Goal: Information Seeking & Learning: Learn about a topic

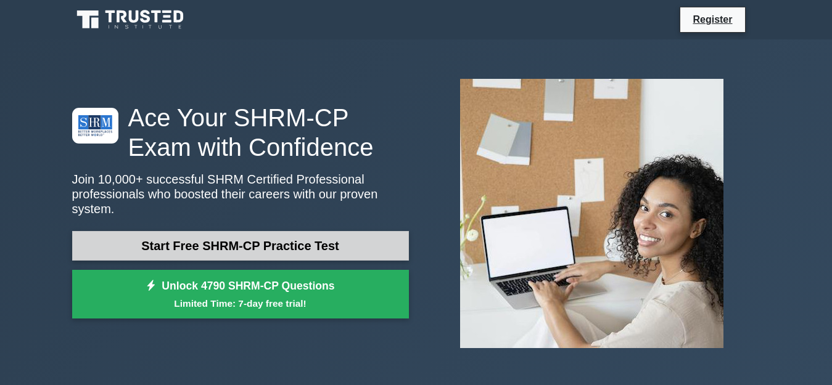
click at [224, 231] on link "Start Free SHRM-CP Practice Test" at bounding box center [240, 246] width 337 height 30
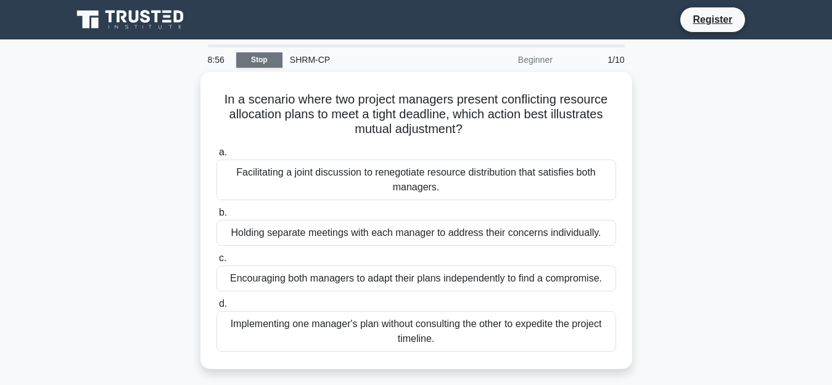
click at [249, 61] on link "Stop" at bounding box center [259, 59] width 46 height 15
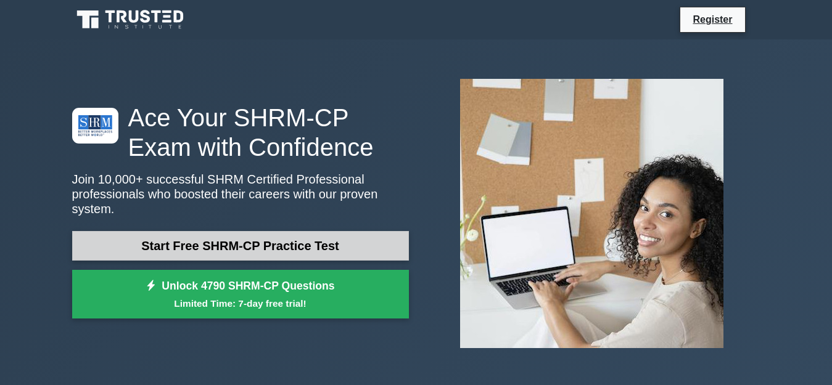
click at [223, 240] on link "Start Free SHRM-CP Practice Test" at bounding box center [240, 246] width 337 height 30
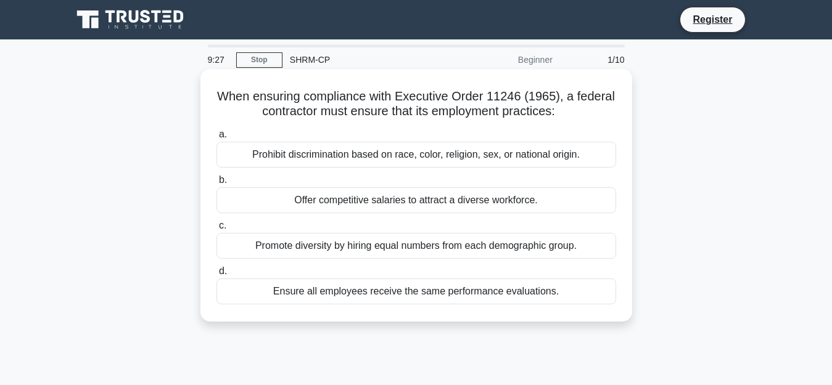
click at [270, 153] on div "Prohibit discrimination based on race, color, religion, sex, or national origin." at bounding box center [416, 155] width 400 height 26
click at [216, 139] on input "a. Prohibit discrimination based on race, color, religion, sex, or national ori…" at bounding box center [216, 135] width 0 height 8
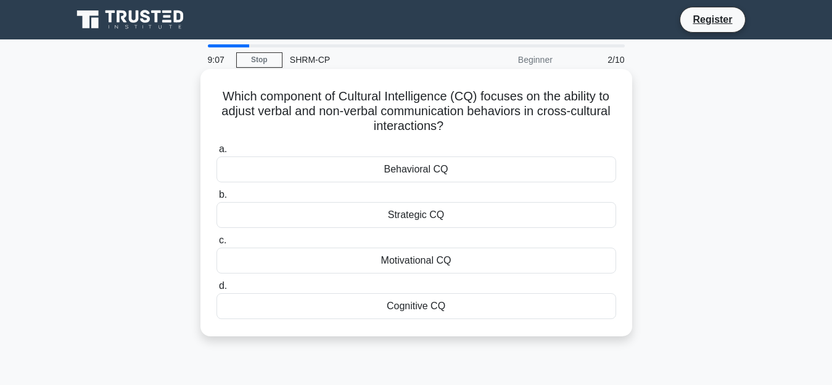
click at [276, 170] on div "Behavioral CQ" at bounding box center [416, 170] width 400 height 26
click at [216, 154] on input "a. Behavioral CQ" at bounding box center [216, 150] width 0 height 8
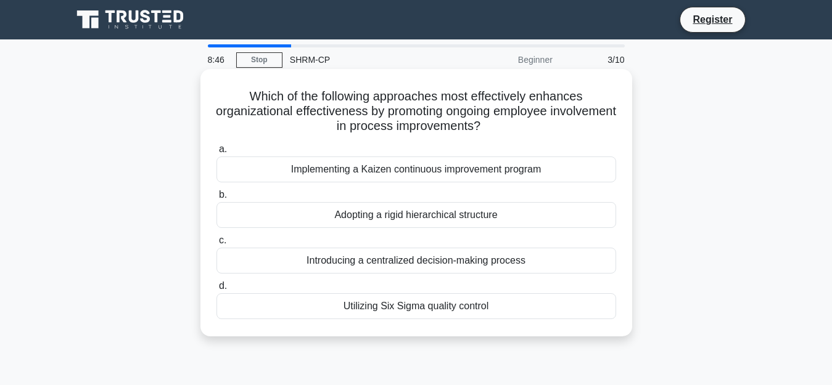
click at [392, 261] on div "Introducing a centralized decision-making process" at bounding box center [416, 261] width 400 height 26
click at [216, 245] on input "c. Introducing a centralized decision-making process" at bounding box center [216, 241] width 0 height 8
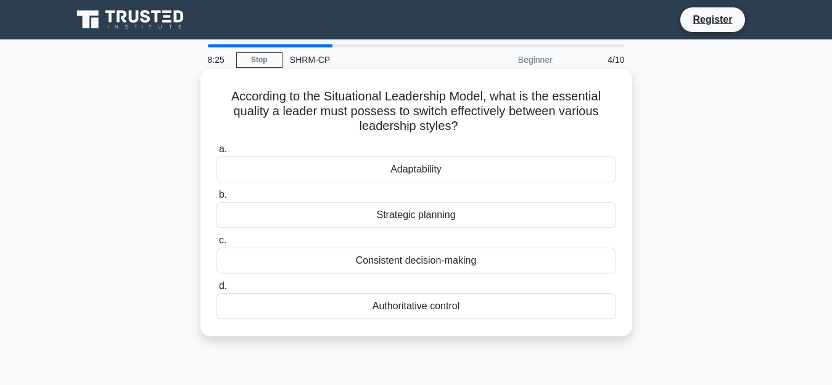
click at [421, 220] on div "Strategic planning" at bounding box center [416, 215] width 400 height 26
click at [216, 199] on input "b. Strategic planning" at bounding box center [216, 195] width 0 height 8
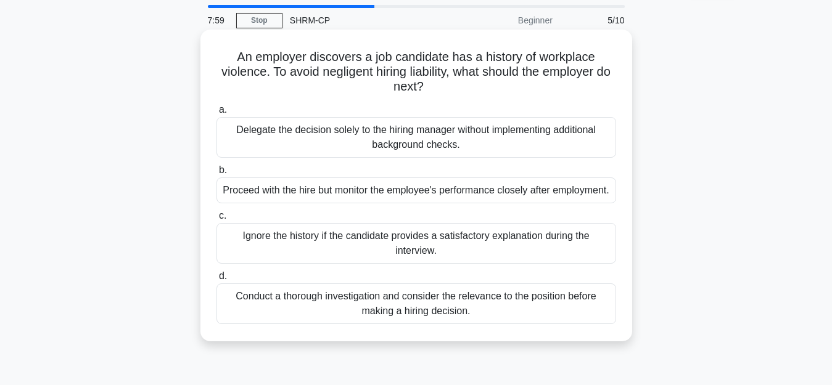
scroll to position [62, 0]
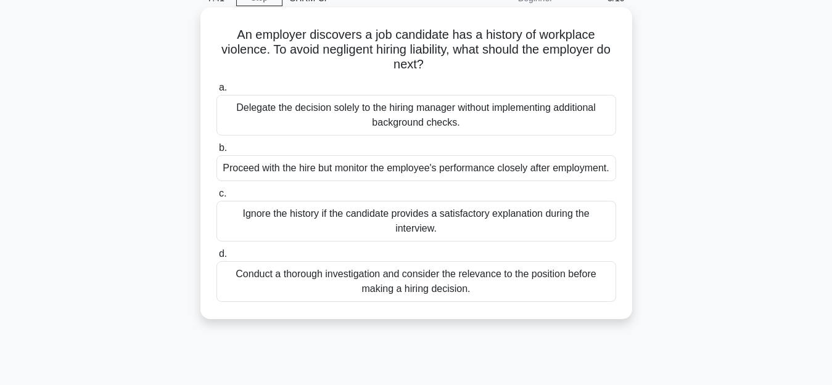
click at [572, 283] on div "Conduct a thorough investigation and consider the relevance to the position bef…" at bounding box center [416, 281] width 400 height 41
click at [216, 258] on input "d. Conduct a thorough investigation and consider the relevance to the position …" at bounding box center [216, 254] width 0 height 8
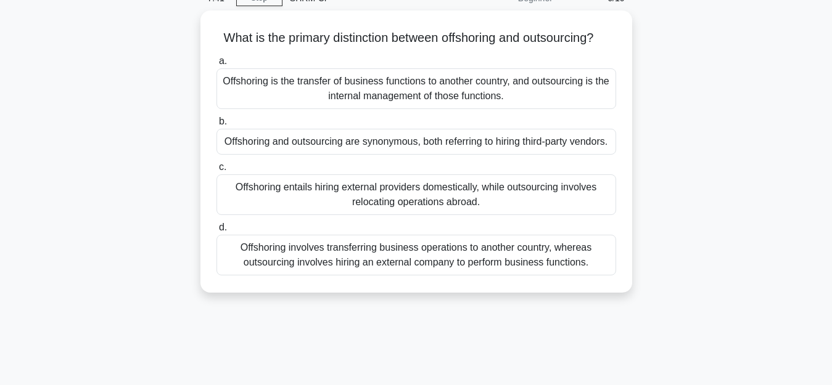
scroll to position [0, 0]
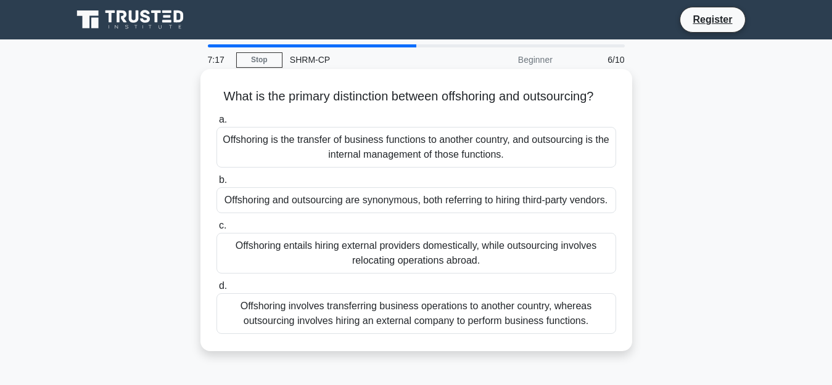
click at [411, 213] on div "Offshoring and outsourcing are synonymous, both referring to hiring third-party…" at bounding box center [416, 200] width 400 height 26
click at [216, 184] on input "b. Offshoring and outsourcing are synonymous, both referring to hiring third-pa…" at bounding box center [216, 180] width 0 height 8
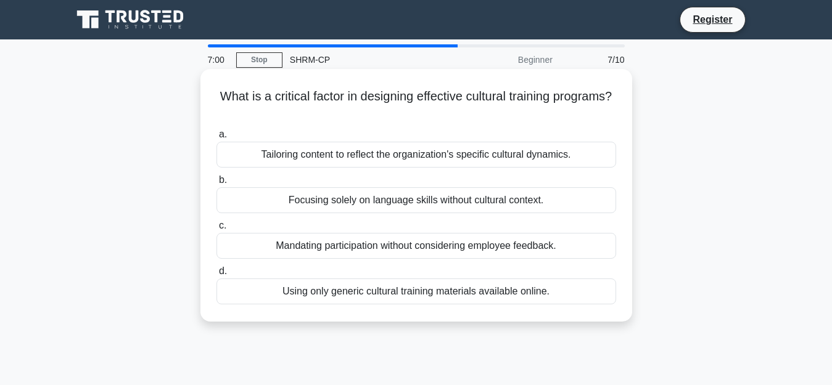
click at [508, 157] on div "Tailoring content to reflect the organization's specific cultural dynamics." at bounding box center [416, 155] width 400 height 26
click at [216, 139] on input "a. Tailoring content to reflect the organization's specific cultural dynamics." at bounding box center [216, 135] width 0 height 8
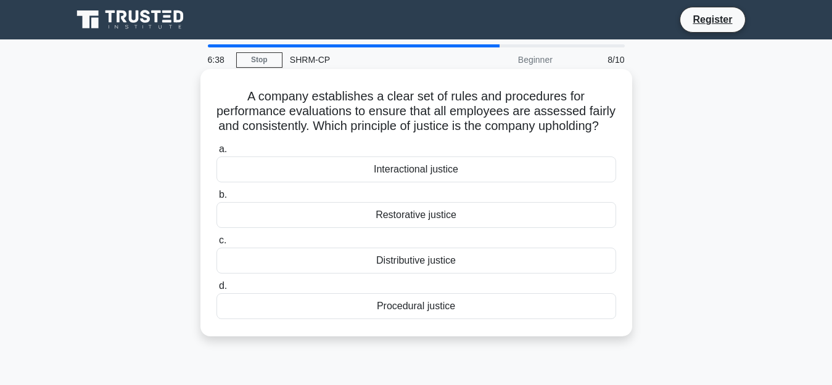
click at [447, 274] on div "Distributive justice" at bounding box center [416, 261] width 400 height 26
click at [216, 245] on input "c. Distributive justice" at bounding box center [216, 241] width 0 height 8
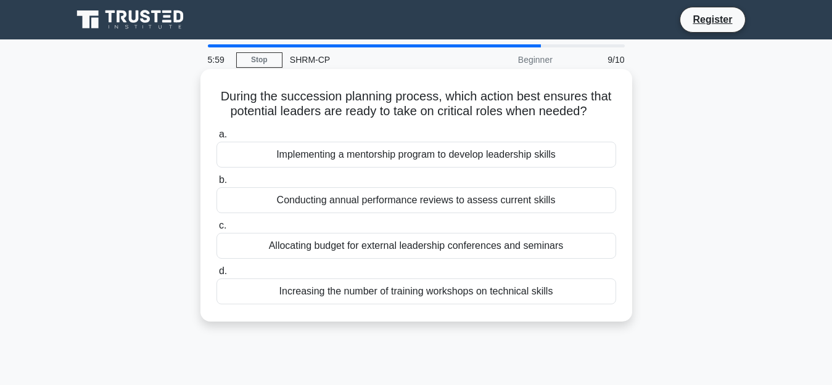
click at [393, 159] on div "Implementing a mentorship program to develop leadership skills" at bounding box center [416, 155] width 400 height 26
click at [216, 139] on input "a. Implementing a mentorship program to develop leadership skills" at bounding box center [216, 135] width 0 height 8
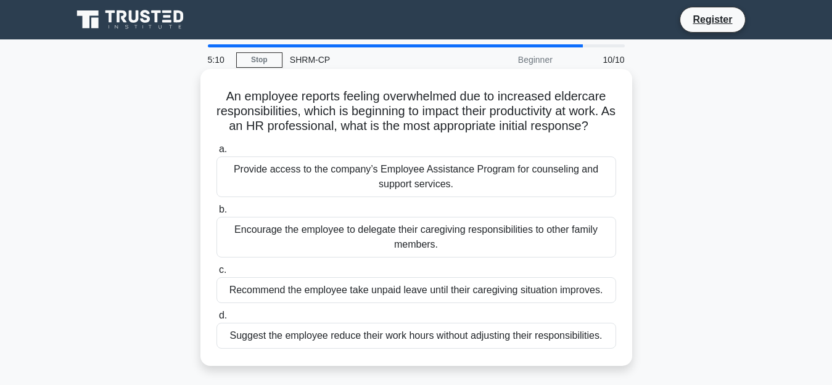
click at [303, 171] on div "Provide access to the company’s Employee Assistance Program for counseling and …" at bounding box center [416, 177] width 400 height 41
click at [216, 154] on input "a. Provide access to the company’s Employee Assistance Program for counseling a…" at bounding box center [216, 150] width 0 height 8
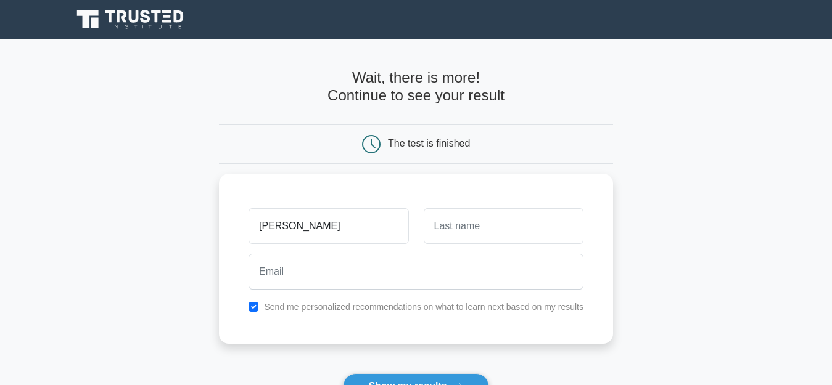
type input "[PERSON_NAME]"
type input "Rao"
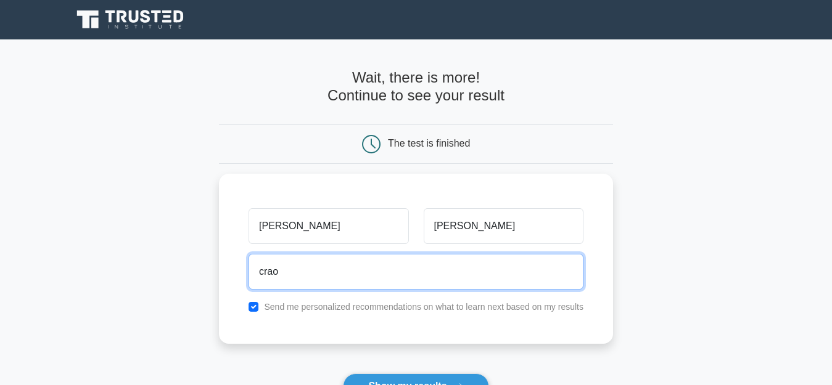
type input "crao96@gmail.com"
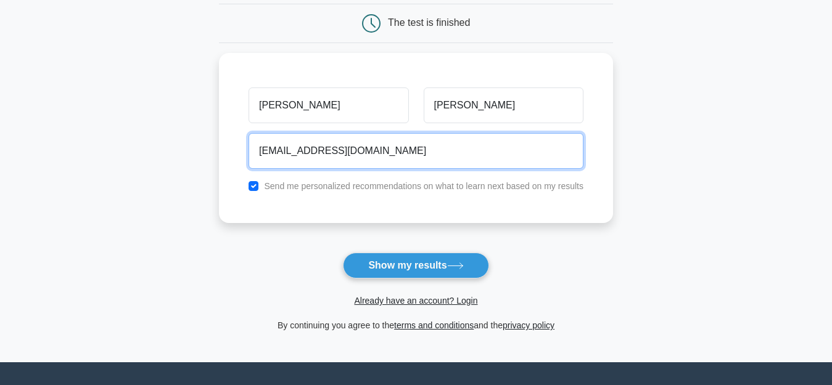
scroll to position [123, 0]
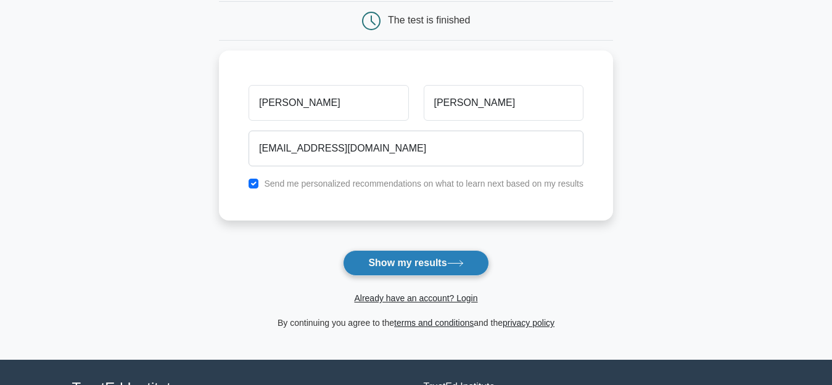
click at [409, 271] on button "Show my results" at bounding box center [416, 263] width 146 height 26
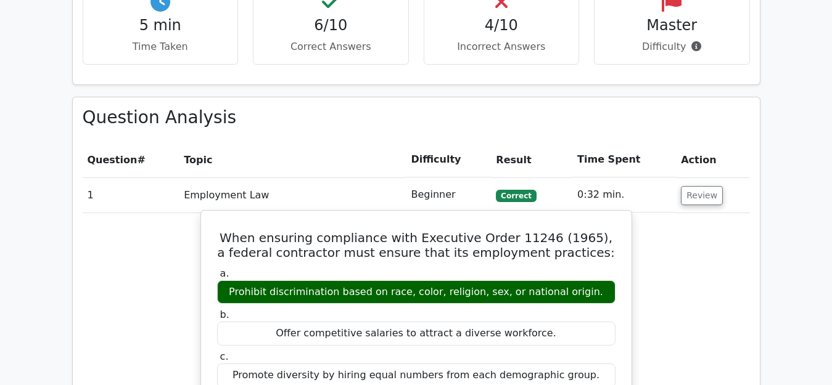
scroll to position [863, 0]
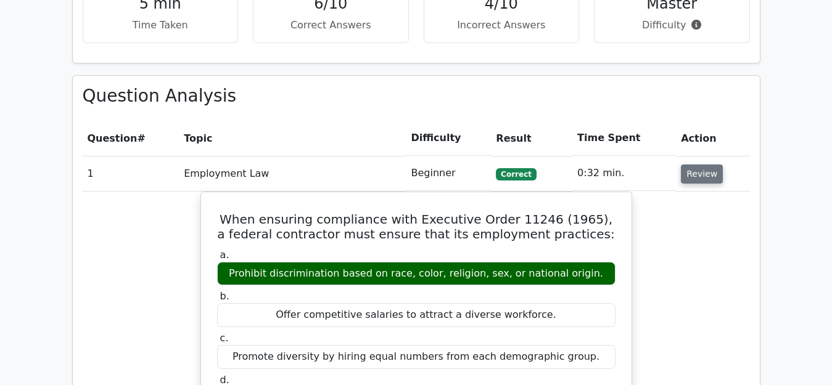
click at [701, 165] on button "Review" at bounding box center [702, 174] width 42 height 19
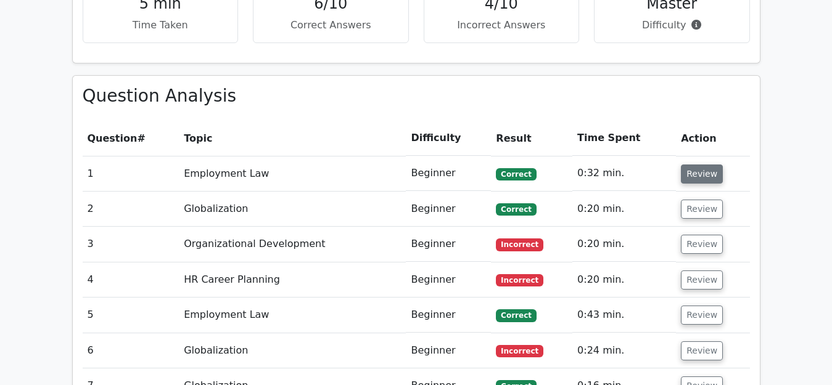
click at [691, 165] on button "Review" at bounding box center [702, 174] width 42 height 19
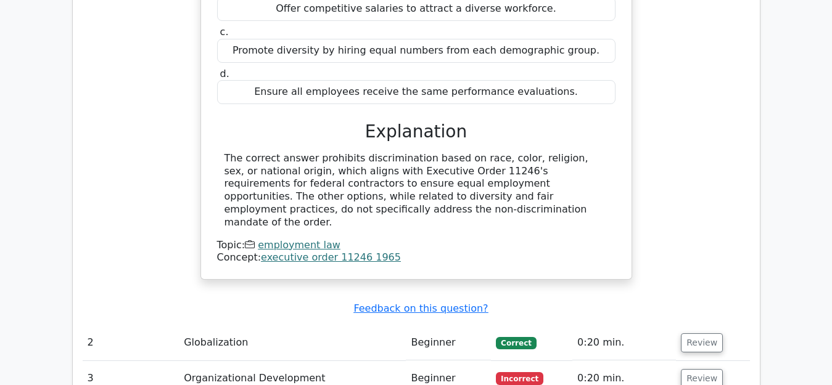
scroll to position [1172, 0]
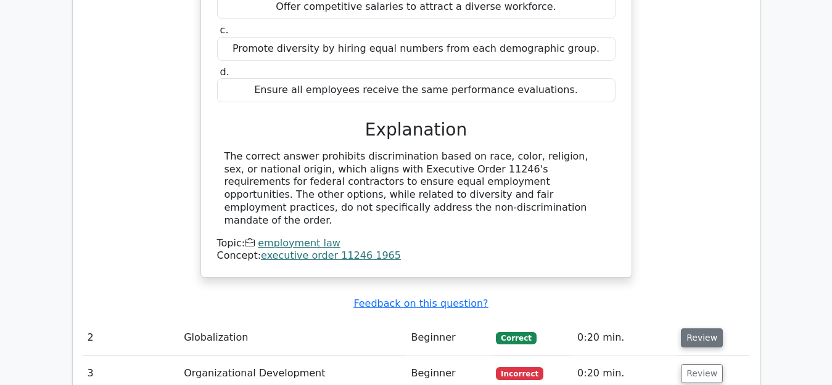
click at [686, 329] on button "Review" at bounding box center [702, 338] width 42 height 19
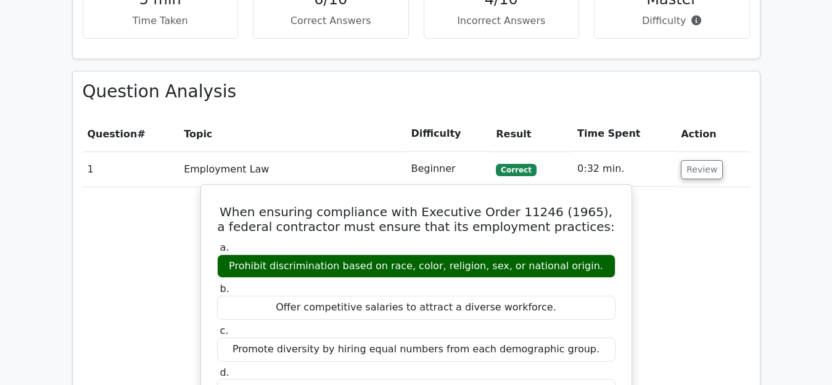
scroll to position [863, 0]
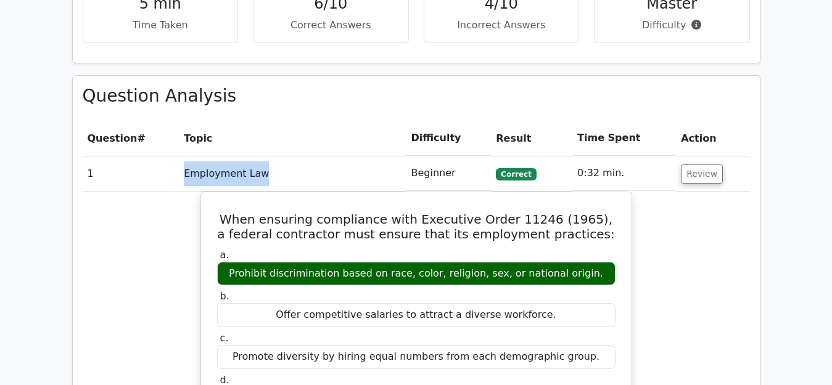
drag, startPoint x: 258, startPoint y: 129, endPoint x: 174, endPoint y: 128, distance: 83.9
click at [174, 156] on tr "1 Employment Law Beginner Correct 0:32 min. Review" at bounding box center [416, 173] width 667 height 35
copy tr "Employment Law"
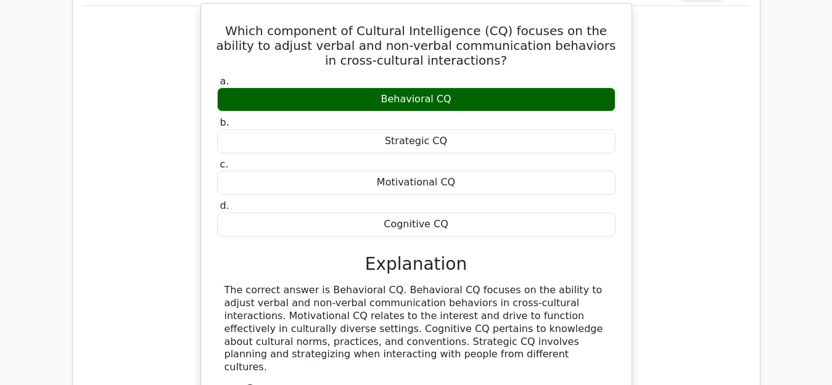
scroll to position [1542, 0]
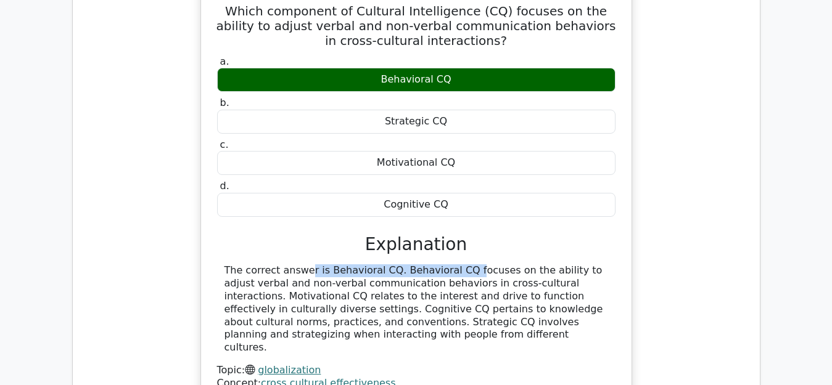
drag, startPoint x: 215, startPoint y: 210, endPoint x: 378, endPoint y: 218, distance: 163.6
click at [378, 218] on div "Which component of Cultural Intelligence (CQ) focuses on the ability to adjust …" at bounding box center [416, 194] width 421 height 411
drag, startPoint x: 395, startPoint y: 215, endPoint x: 448, endPoint y: 215, distance: 53.0
click at [448, 265] on div "The correct answer is Behavioral CQ. Behavioral CQ focuses on the ability to ad…" at bounding box center [416, 310] width 384 height 90
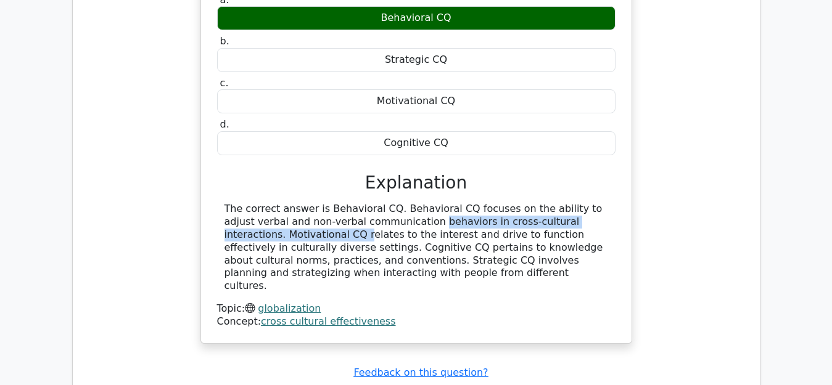
drag, startPoint x: 223, startPoint y: 179, endPoint x: 312, endPoint y: 168, distance: 89.4
click at [312, 203] on div "The correct answer is Behavioral CQ. Behavioral CQ focuses on the ability to ad…" at bounding box center [416, 248] width 398 height 90
click at [312, 203] on div "The correct answer is Behavioral CQ. Behavioral CQ focuses on the ability to ad…" at bounding box center [416, 248] width 384 height 90
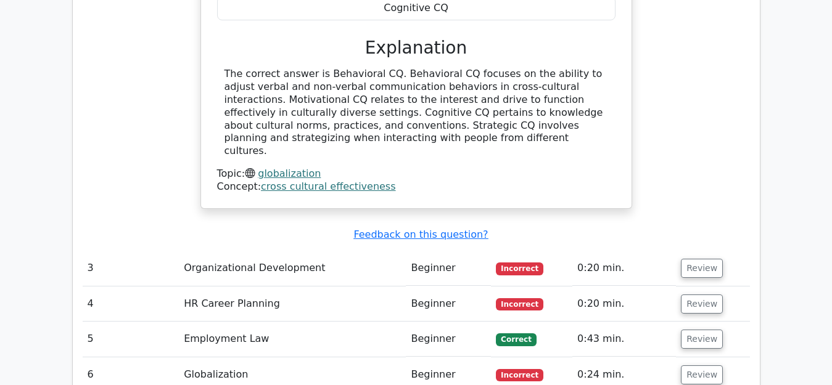
scroll to position [1727, 0]
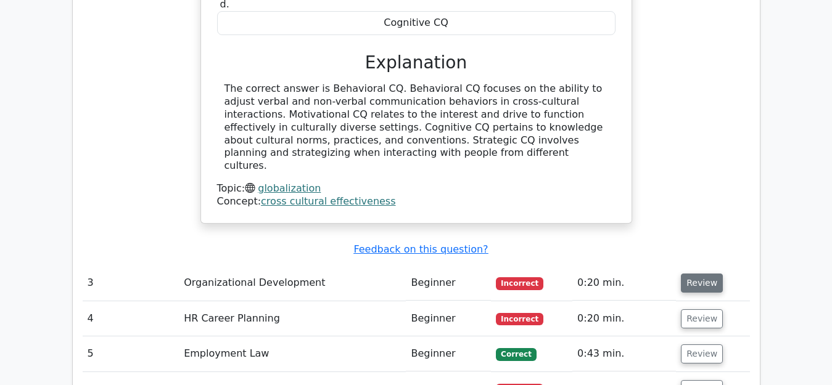
click at [701, 274] on button "Review" at bounding box center [702, 283] width 42 height 19
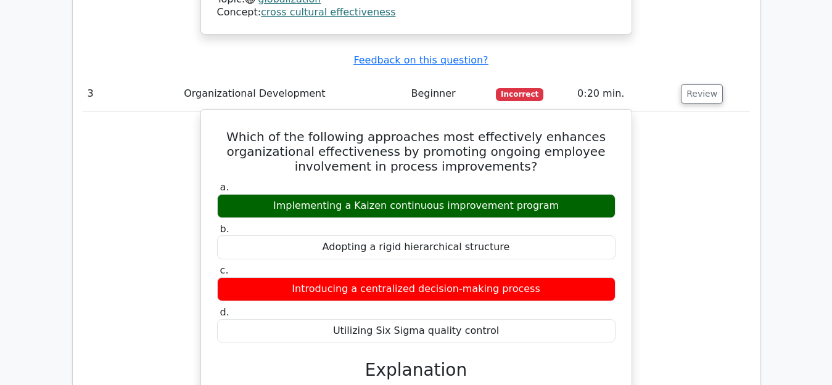
scroll to position [1912, 0]
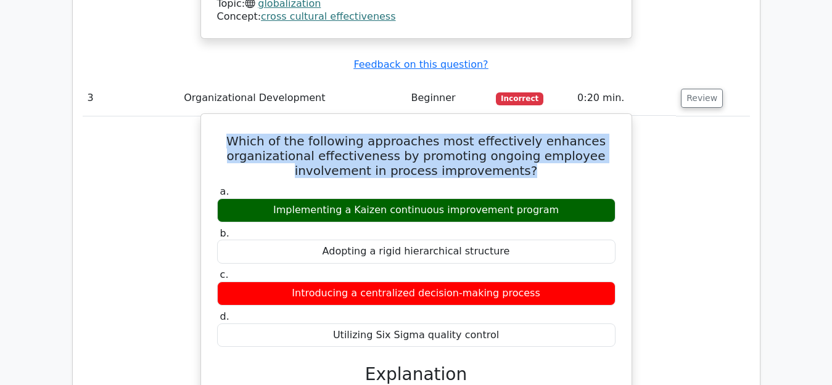
drag, startPoint x: 533, startPoint y: 103, endPoint x: 241, endPoint y: 66, distance: 294.0
click at [241, 134] on h5 "Which of the following approaches most effectively enhances organizational effe…" at bounding box center [416, 156] width 401 height 44
drag, startPoint x: 285, startPoint y: 143, endPoint x: 571, endPoint y: 144, distance: 286.2
click at [571, 199] on div "Implementing a Kaizen continuous improvement program" at bounding box center [416, 211] width 398 height 24
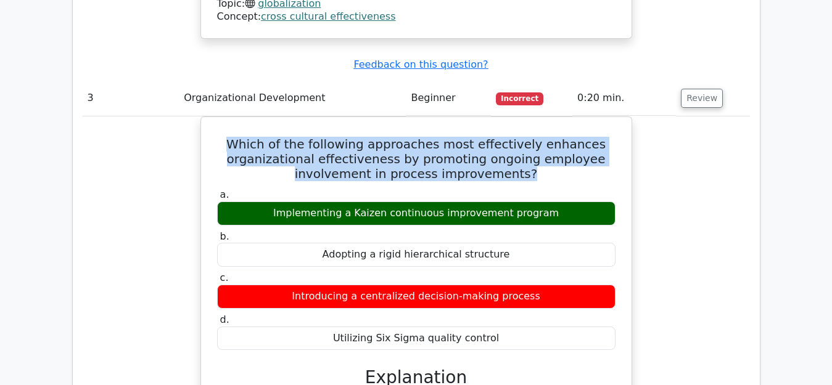
copy div "Implementing a Kaizen continuous improvement program"
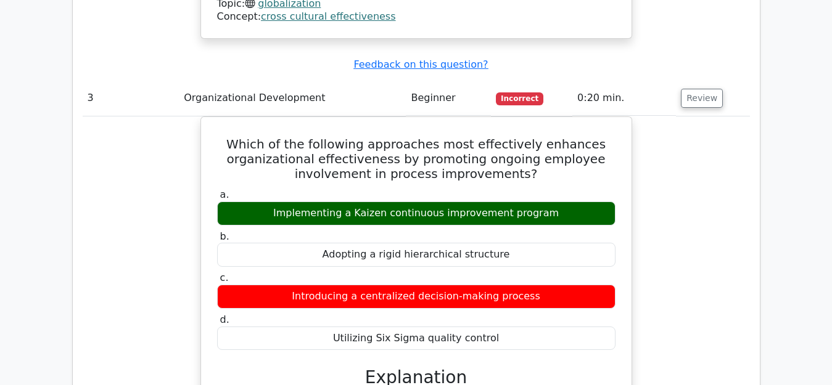
click at [97, 158] on div "Which of the following approaches most effectively enhances organizational effe…" at bounding box center [416, 361] width 667 height 488
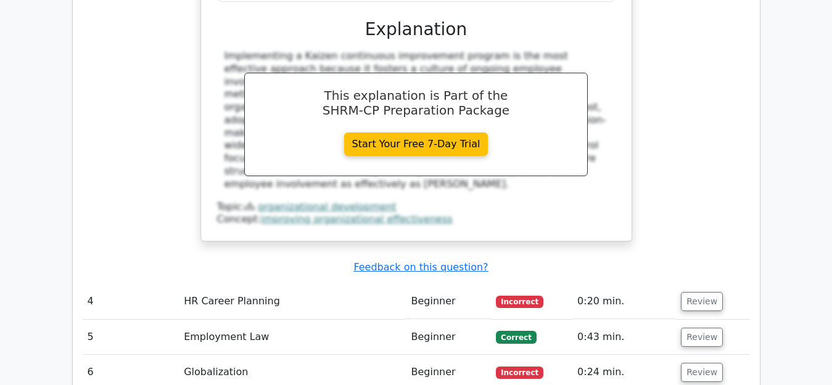
scroll to position [2282, 0]
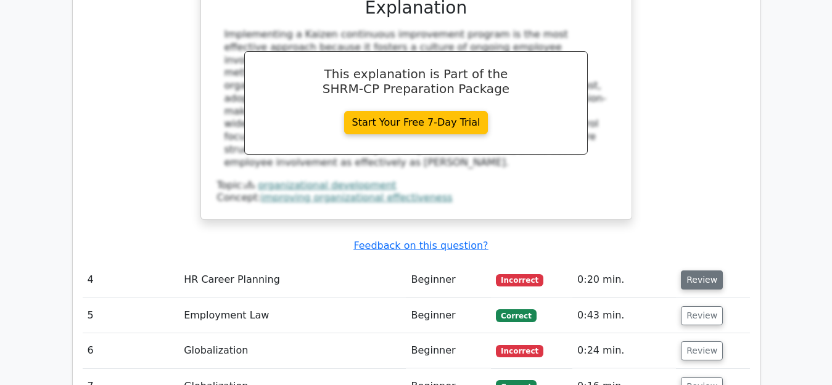
click at [693, 271] on button "Review" at bounding box center [702, 280] width 42 height 19
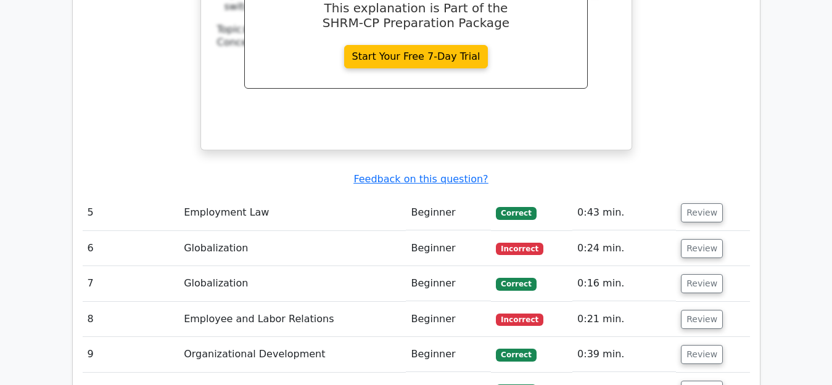
scroll to position [2899, 0]
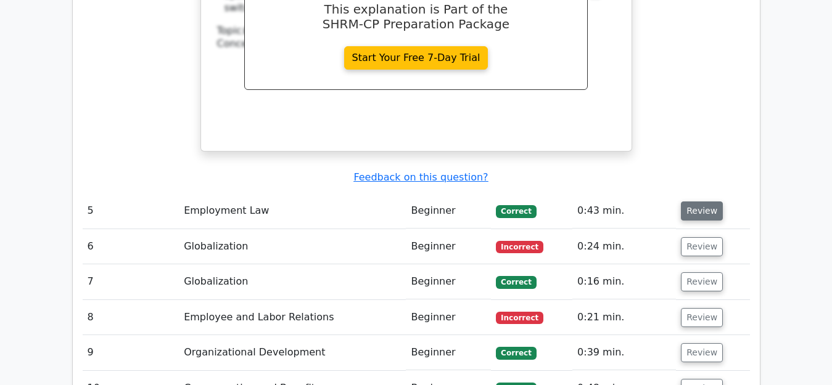
click at [694, 202] on button "Review" at bounding box center [702, 211] width 42 height 19
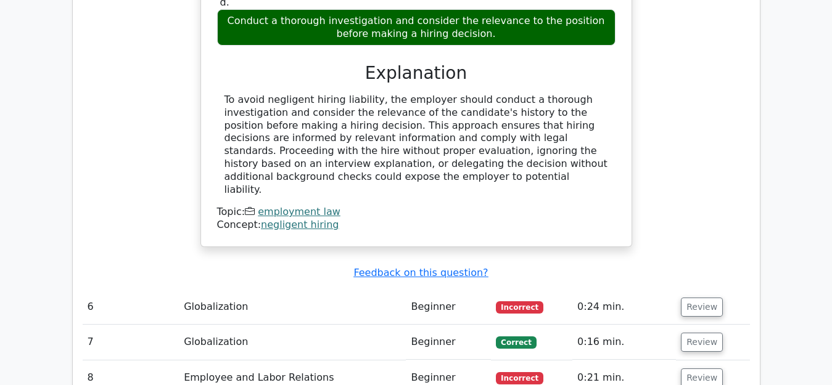
scroll to position [3392, 0]
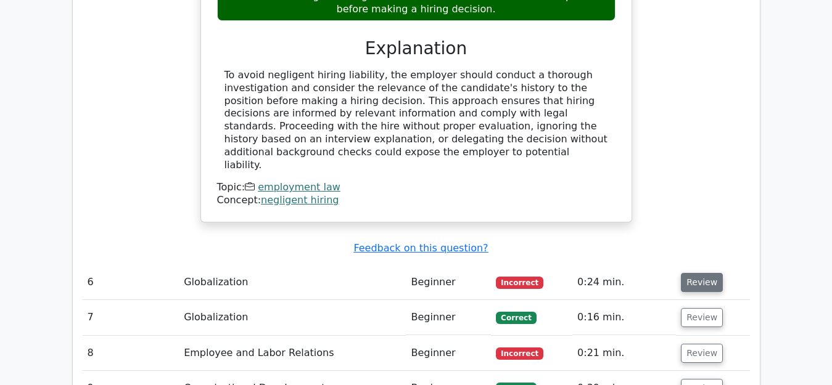
click at [685, 273] on button "Review" at bounding box center [702, 282] width 42 height 19
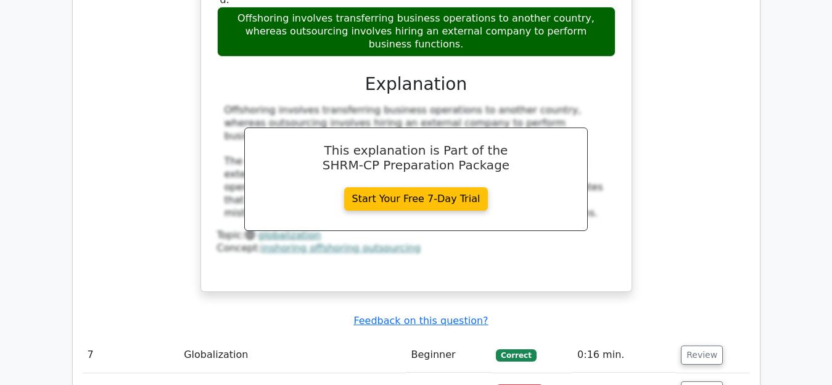
scroll to position [3947, 0]
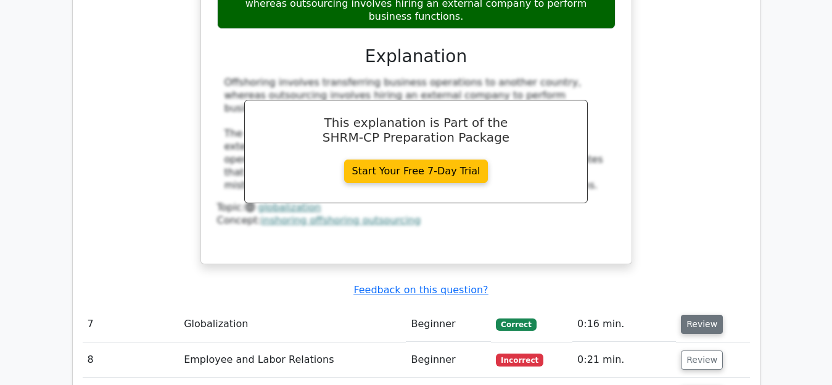
click at [698, 315] on button "Review" at bounding box center [702, 324] width 42 height 19
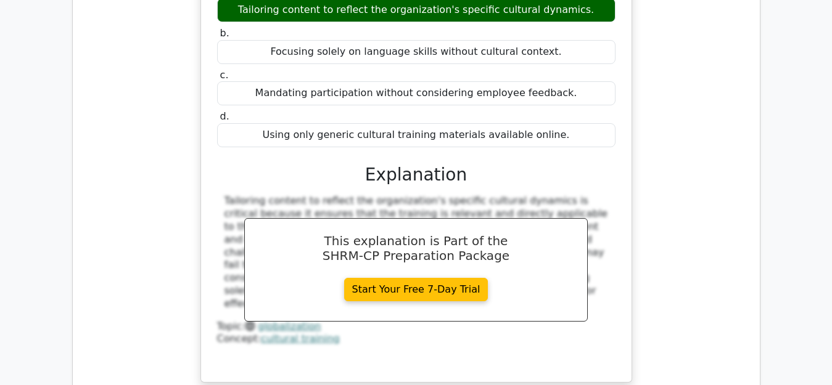
scroll to position [4564, 0]
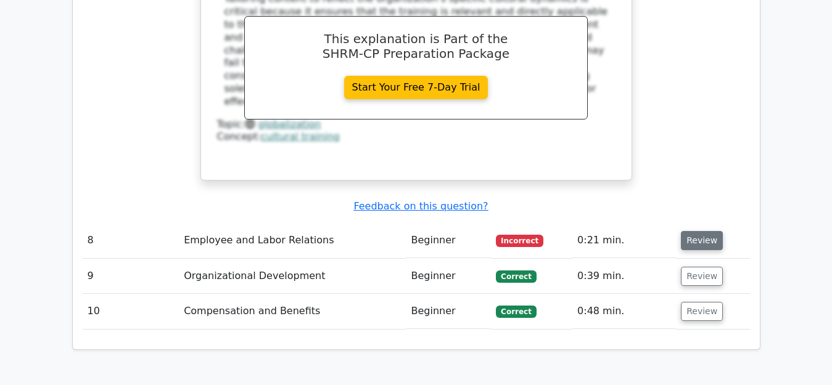
click at [700, 231] on button "Review" at bounding box center [702, 240] width 42 height 19
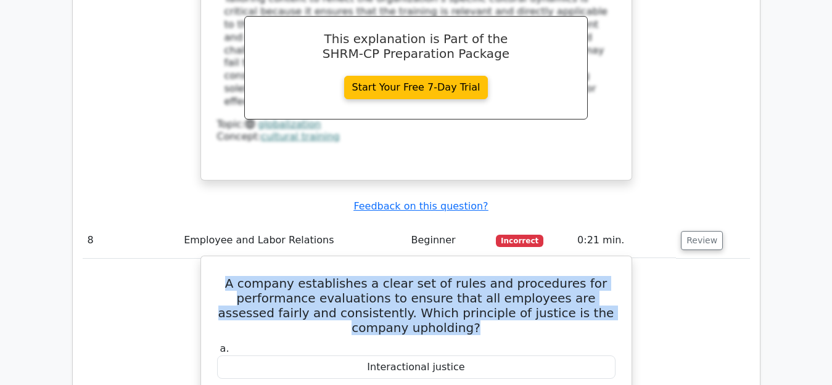
drag, startPoint x: 244, startPoint y: 172, endPoint x: 472, endPoint y: 219, distance: 233.0
click at [472, 276] on h5 "A company establishes a clear set of rules and procedures for performance evalu…" at bounding box center [416, 305] width 401 height 59
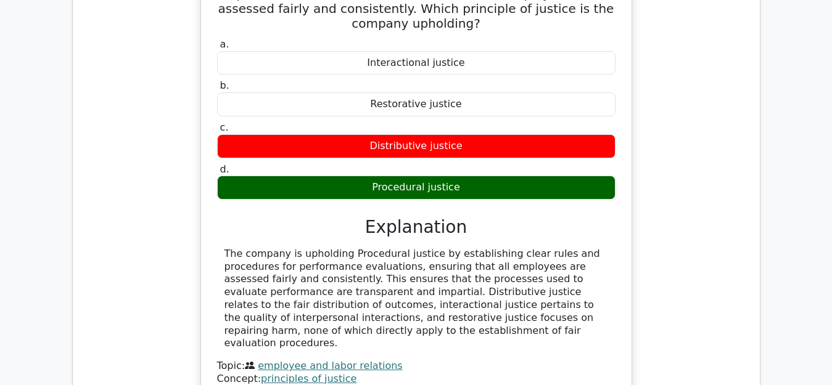
scroll to position [4872, 0]
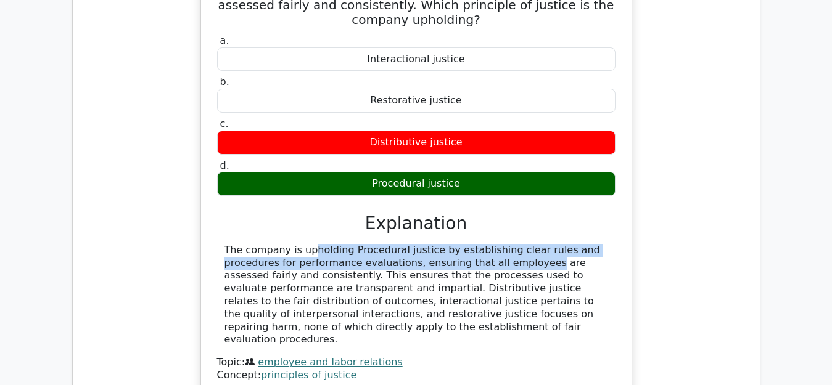
drag, startPoint x: 214, startPoint y: 134, endPoint x: 398, endPoint y: 153, distance: 184.7
click at [398, 153] on div "A company establishes a clear set of rules and procedures for performance evalu…" at bounding box center [416, 172] width 421 height 439
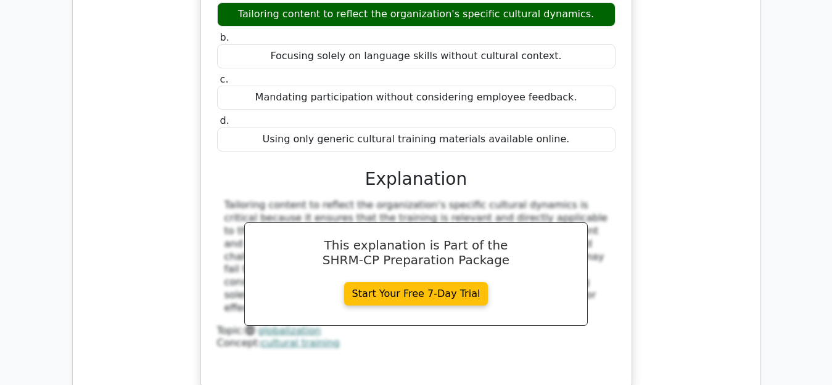
scroll to position [4379, 0]
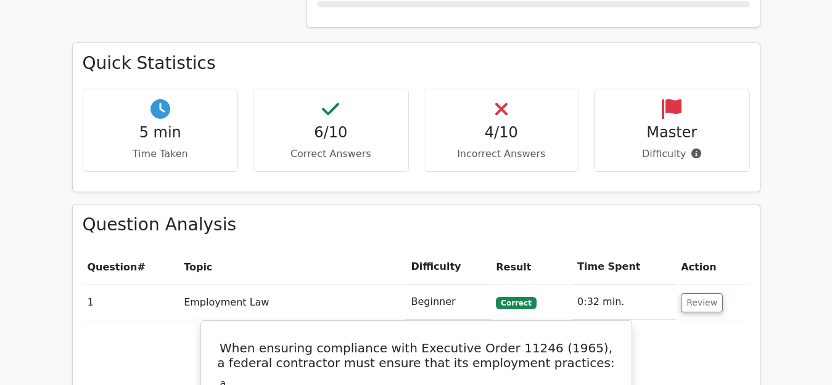
scroll to position [740, 0]
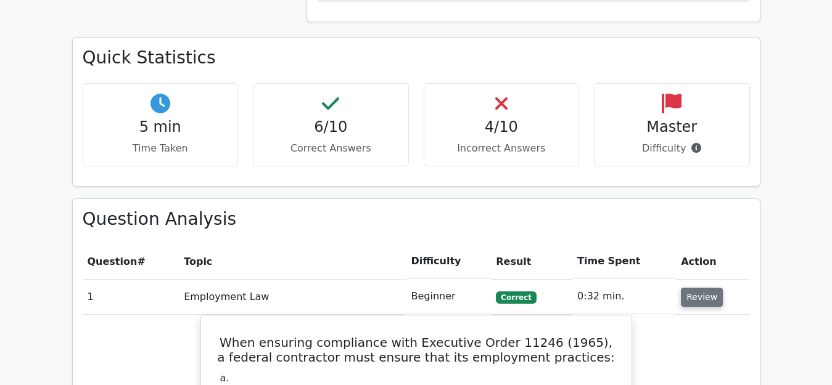
click at [699, 288] on button "Review" at bounding box center [702, 297] width 42 height 19
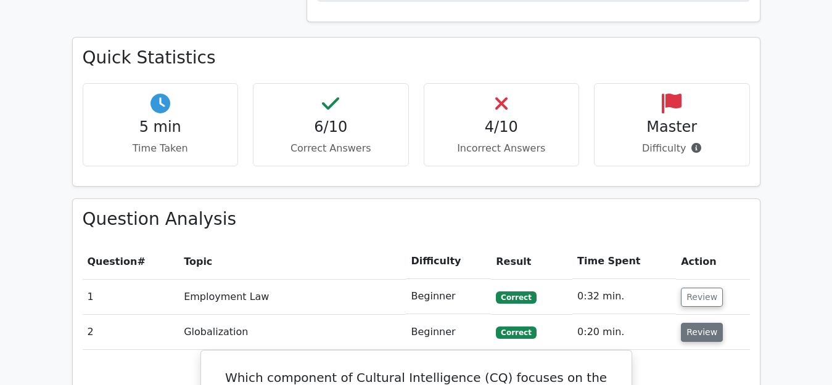
click at [691, 323] on button "Review" at bounding box center [702, 332] width 42 height 19
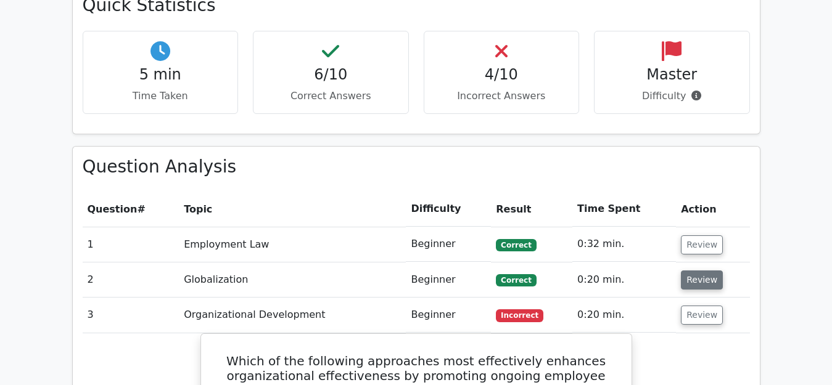
scroll to position [863, 0]
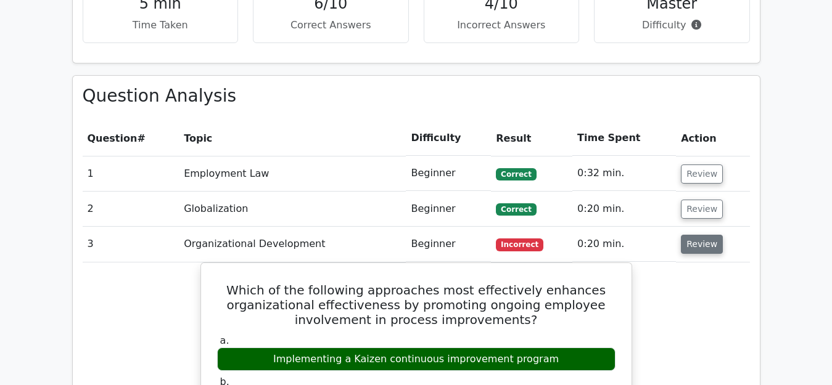
click at [701, 235] on button "Review" at bounding box center [702, 244] width 42 height 19
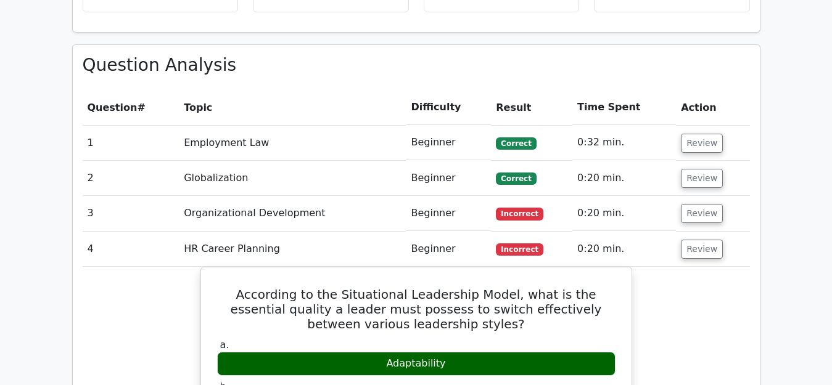
scroll to position [925, 0]
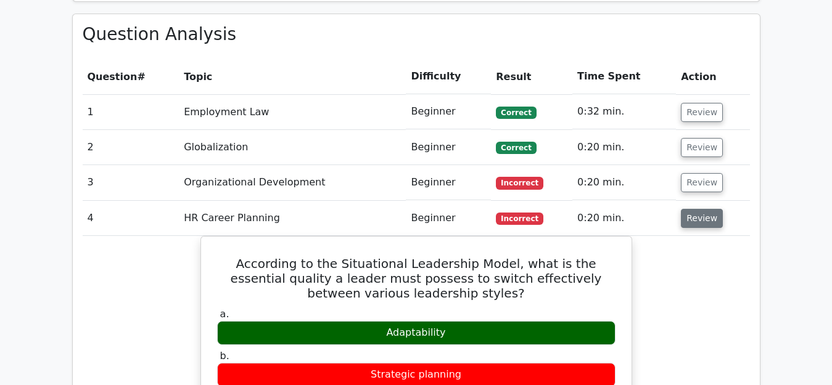
click at [700, 209] on button "Review" at bounding box center [702, 218] width 42 height 19
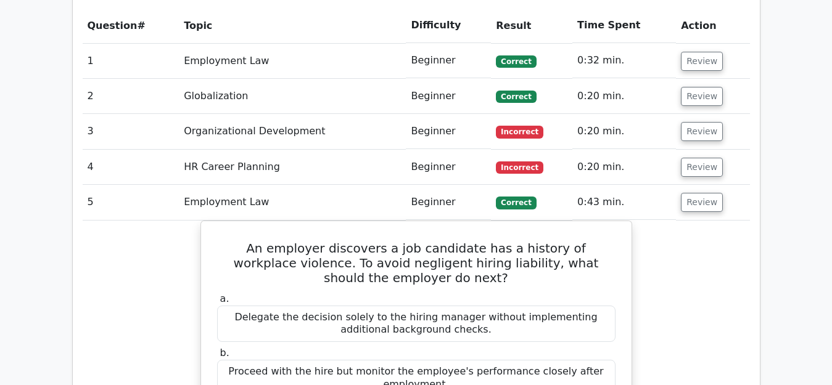
scroll to position [987, 0]
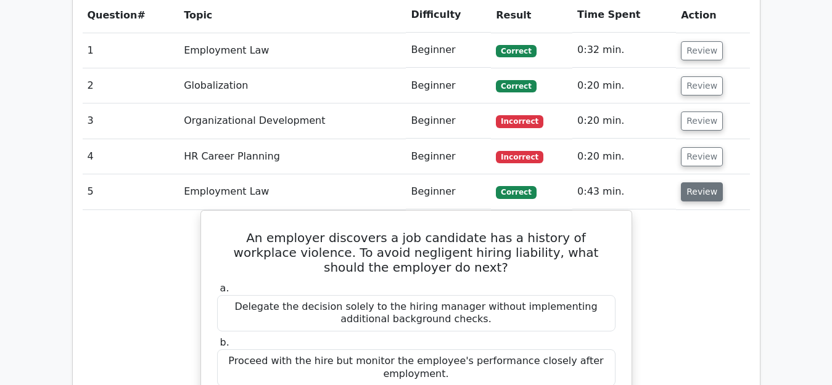
click at [702, 183] on button "Review" at bounding box center [702, 192] width 42 height 19
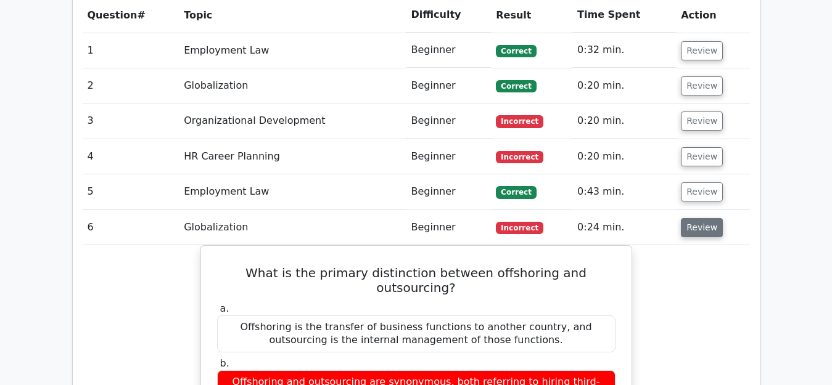
click at [686, 218] on button "Review" at bounding box center [702, 227] width 42 height 19
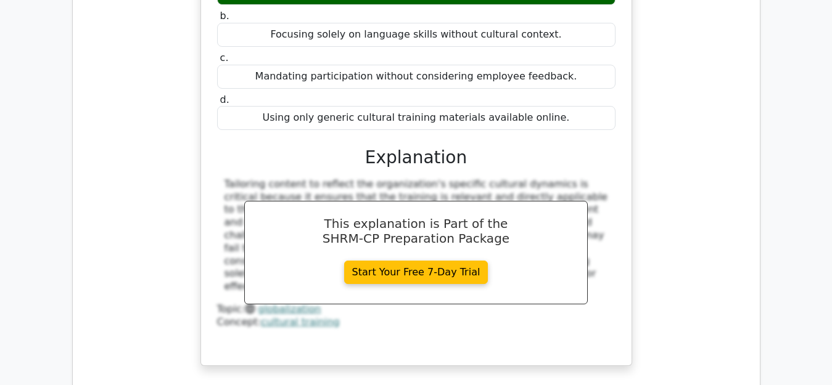
scroll to position [1110, 0]
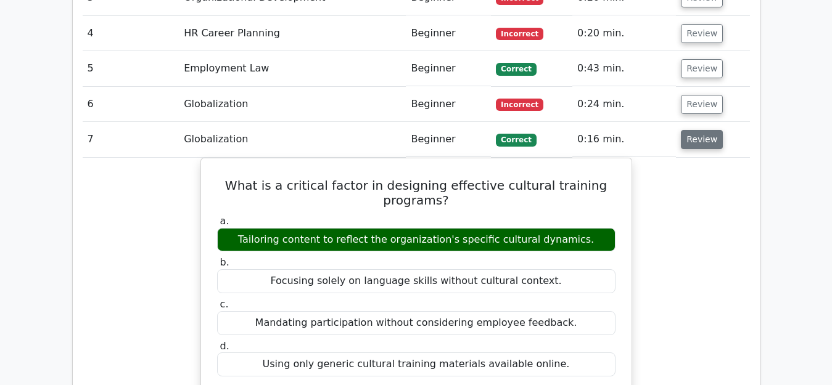
click at [690, 130] on button "Review" at bounding box center [702, 139] width 42 height 19
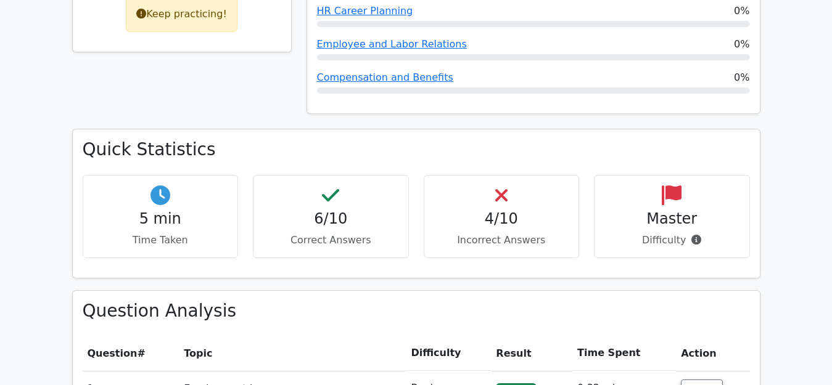
scroll to position [432, 0]
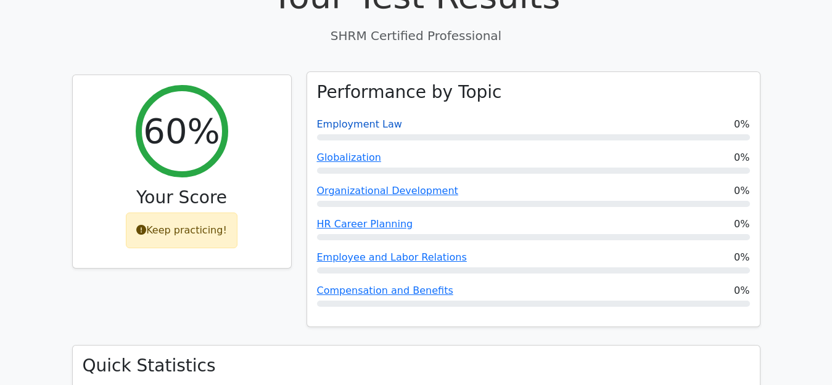
click at [368, 118] on link "Employment Law" at bounding box center [359, 124] width 85 height 12
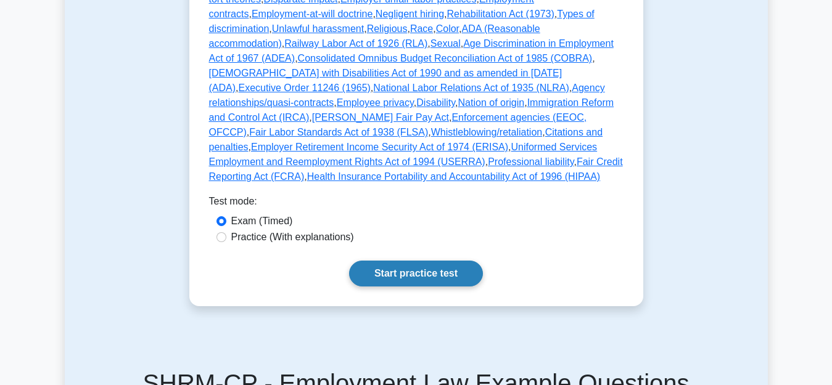
scroll to position [863, 0]
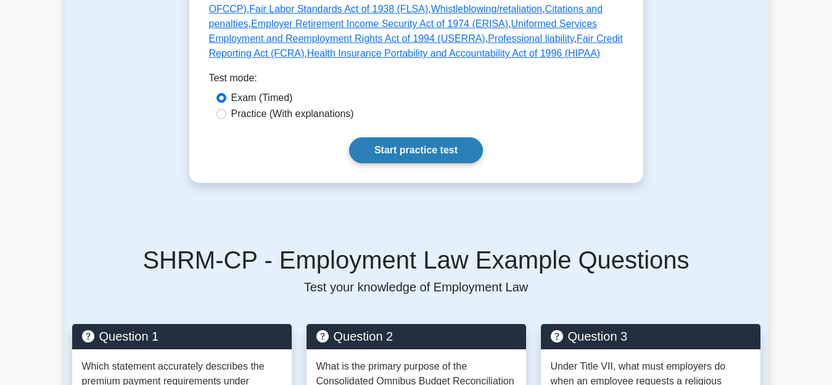
click at [421, 139] on link "Start practice test" at bounding box center [416, 151] width 134 height 26
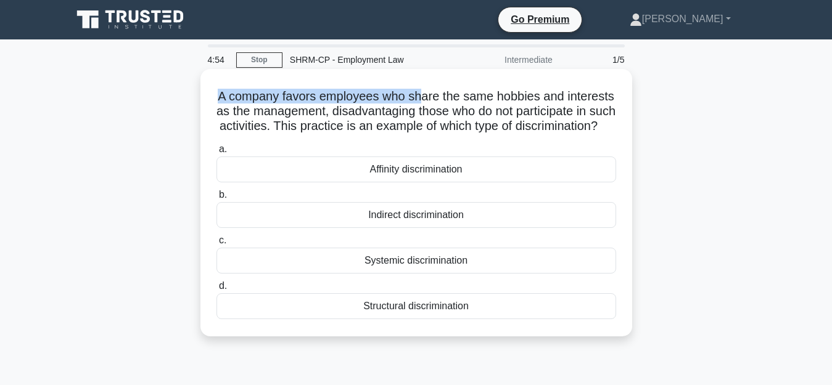
drag, startPoint x: 212, startPoint y: 94, endPoint x: 423, endPoint y: 96, distance: 211.5
click at [423, 96] on div "A company favors employees who share the same hobbies and interests as the mana…" at bounding box center [416, 203] width 422 height 258
click at [469, 134] on h5 "A company favors employees who share the same hobbies and interests as the mana…" at bounding box center [416, 112] width 402 height 46
click at [429, 273] on div "Systemic discrimination" at bounding box center [416, 261] width 400 height 26
click at [216, 245] on input "c. Systemic discrimination" at bounding box center [216, 241] width 0 height 8
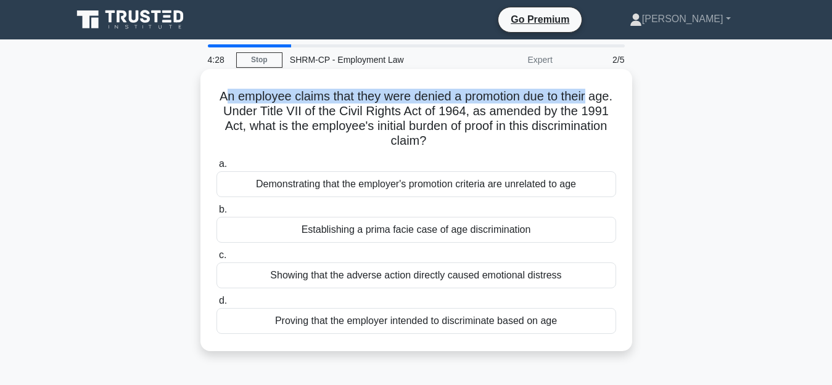
drag, startPoint x: 232, startPoint y: 95, endPoint x: 612, endPoint y: 88, distance: 380.0
click at [612, 88] on div "An employee claims that they were denied a promotion due to their age. Under Ti…" at bounding box center [416, 210] width 422 height 273
drag, startPoint x: 255, startPoint y: 107, endPoint x: 294, endPoint y: 103, distance: 39.0
click at [294, 103] on h5 "An employee claims that they were denied a promotion due to their age. Under Ti…" at bounding box center [416, 119] width 402 height 60
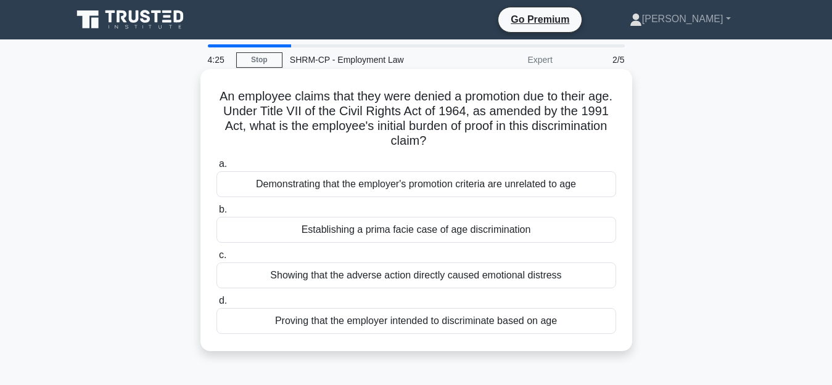
click at [308, 108] on h5 "An employee claims that they were denied a promotion due to their age. Under Ti…" at bounding box center [416, 119] width 402 height 60
click at [437, 226] on div "Establishing a prima facie case of age discrimination" at bounding box center [416, 230] width 400 height 26
click at [216, 214] on input "b. Establishing a prima facie case of age discrimination" at bounding box center [216, 210] width 0 height 8
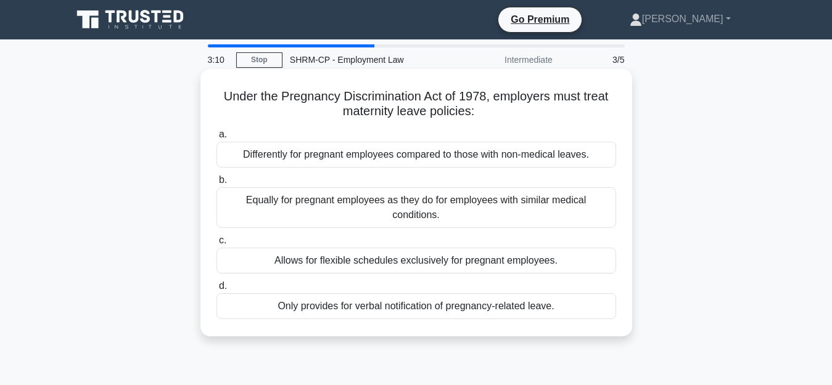
click at [360, 311] on div "Only provides for verbal notification of pregnancy-related leave." at bounding box center [416, 307] width 400 height 26
click at [216, 290] on input "d. Only provides for verbal notification of pregnancy-related leave." at bounding box center [216, 286] width 0 height 8
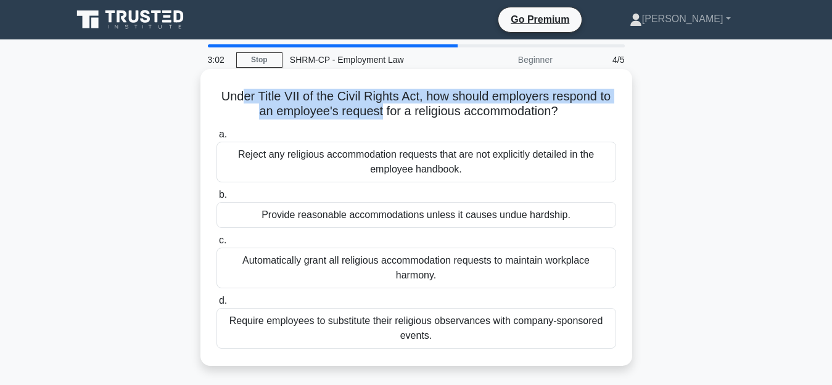
drag, startPoint x: 236, startPoint y: 94, endPoint x: 378, endPoint y: 112, distance: 143.5
click at [378, 112] on h5 "Under Title VII of the Civil Rights Act, how should employers respond to an emp…" at bounding box center [416, 104] width 402 height 31
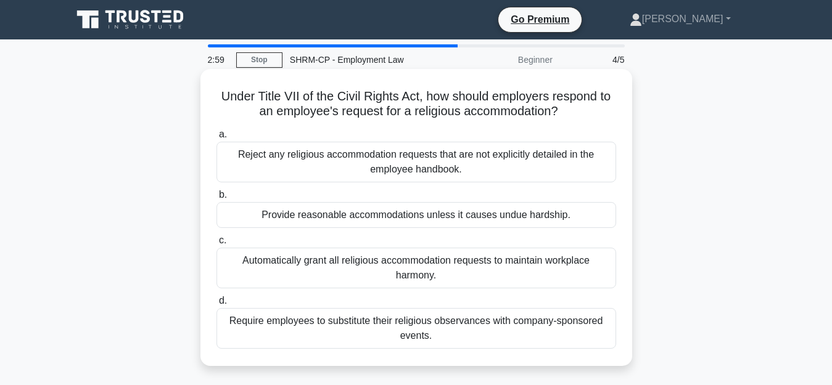
click at [438, 136] on label "a. Reject any religious accommodation requests that are not explicitly detailed…" at bounding box center [416, 155] width 400 height 56
click at [216, 136] on input "a. Reject any religious accommodation requests that are not explicitly detailed…" at bounding box center [216, 135] width 0 height 8
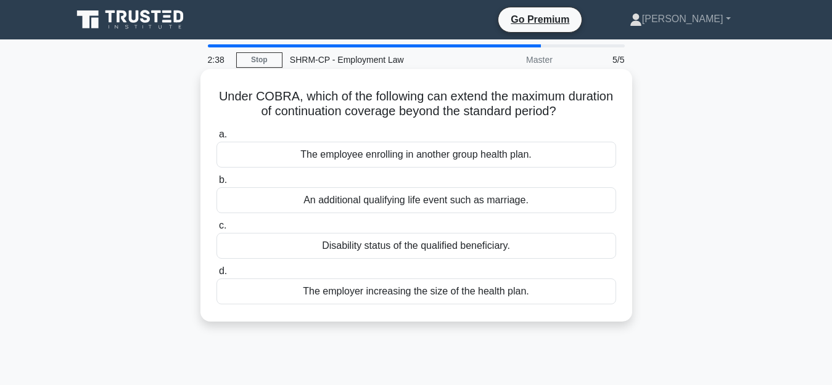
click at [377, 295] on div "The employer increasing the size of the health plan." at bounding box center [416, 292] width 400 height 26
click at [216, 276] on input "d. The employer increasing the size of the health plan." at bounding box center [216, 272] width 0 height 8
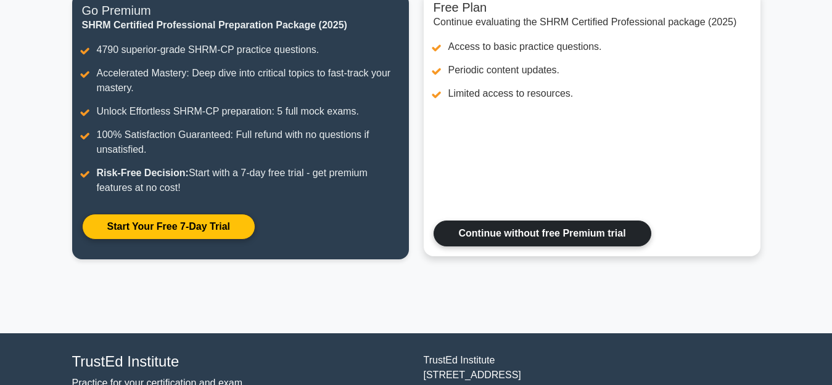
scroll to position [260, 0]
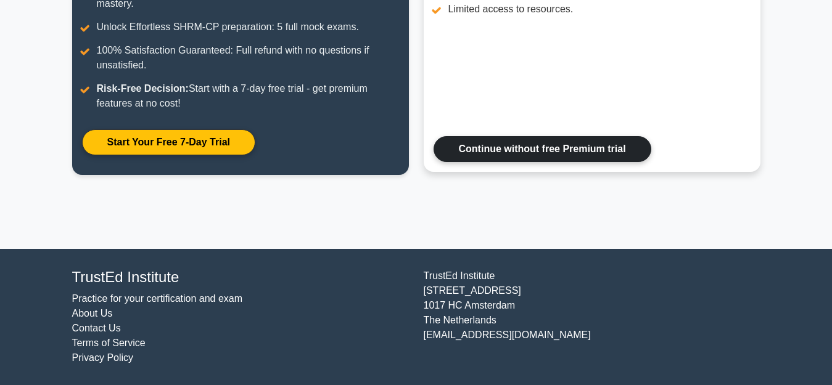
click at [532, 142] on link "Continue without free Premium trial" at bounding box center [543, 149] width 218 height 26
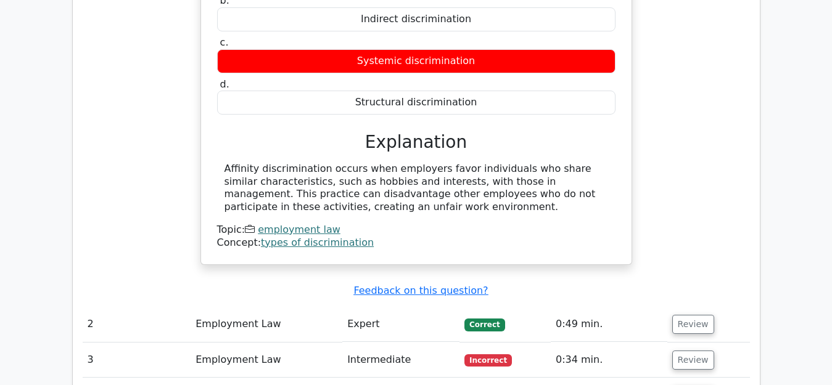
scroll to position [1172, 0]
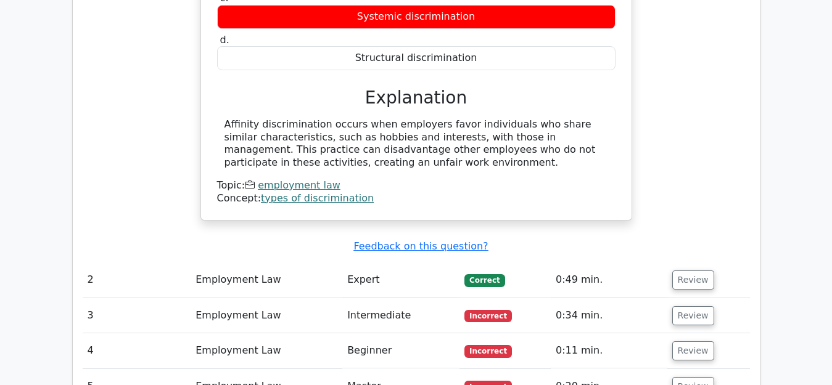
click at [257, 263] on td "Employment Law" at bounding box center [267, 280] width 152 height 35
click at [690, 271] on button "Review" at bounding box center [693, 280] width 42 height 19
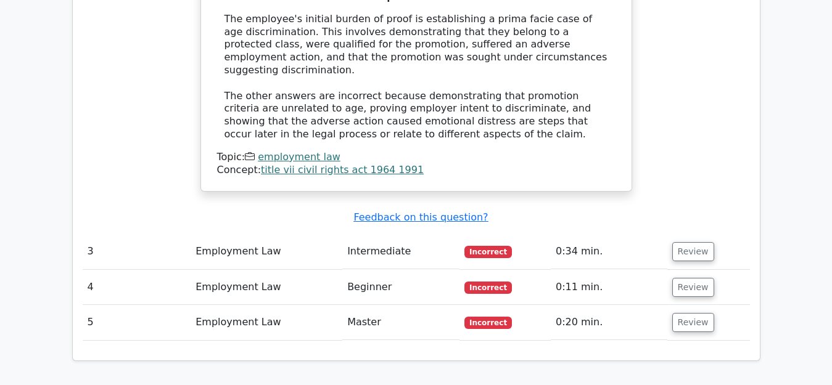
scroll to position [1789, 0]
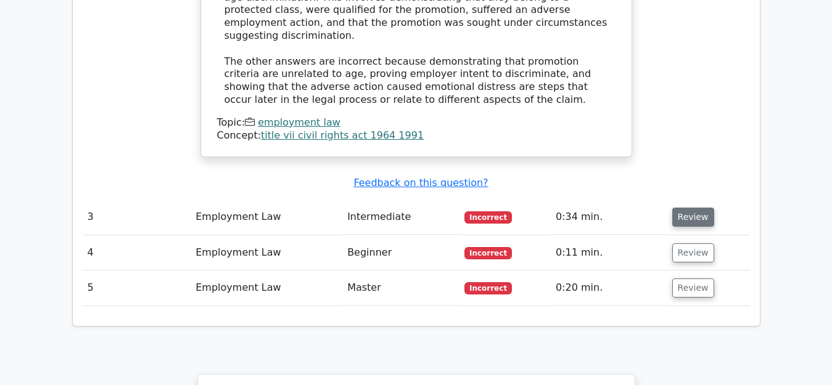
click at [677, 208] on button "Review" at bounding box center [693, 217] width 42 height 19
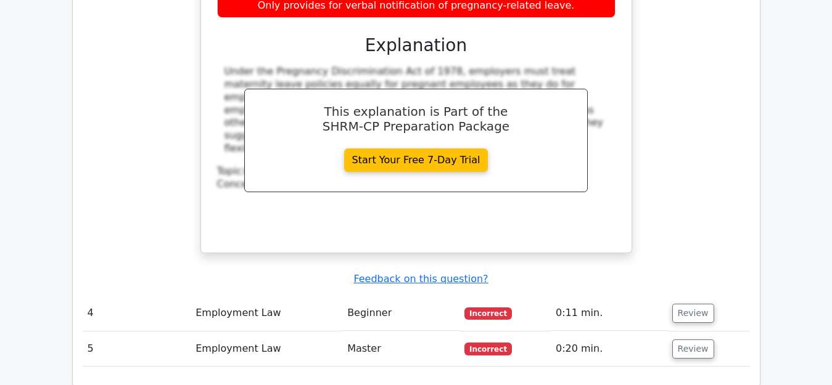
scroll to position [2282, 0]
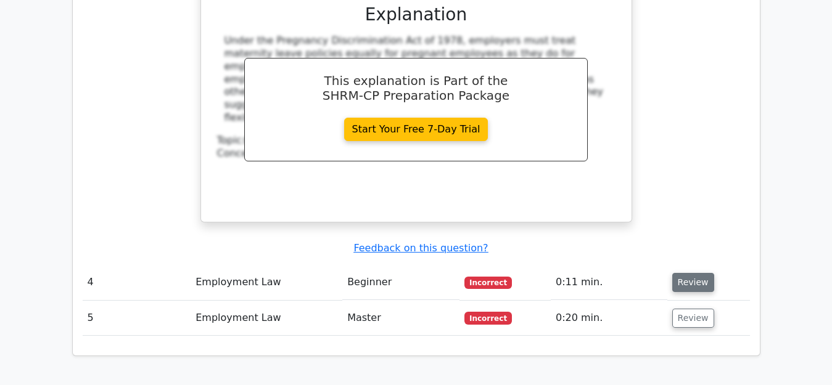
click at [688, 273] on button "Review" at bounding box center [693, 282] width 42 height 19
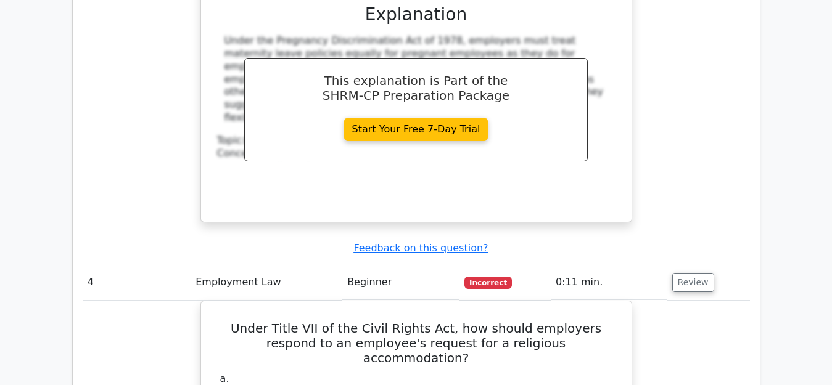
scroll to position [2344, 0]
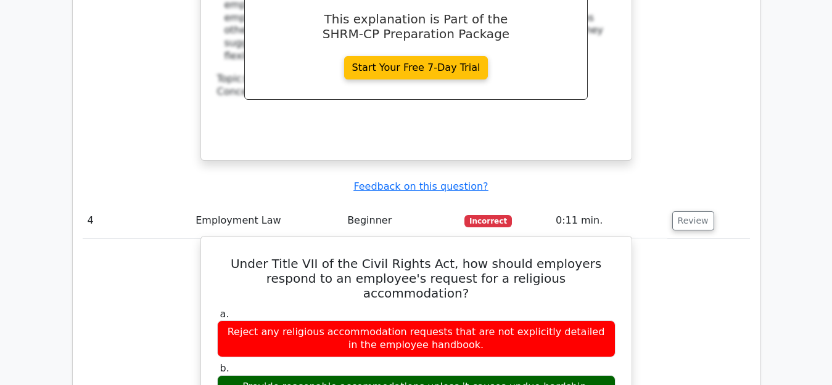
drag, startPoint x: 231, startPoint y: 245, endPoint x: 579, endPoint y: 257, distance: 348.6
click at [579, 321] on div "Reject any religious accommodation requests that are not explicitly detailed in…" at bounding box center [416, 339] width 398 height 37
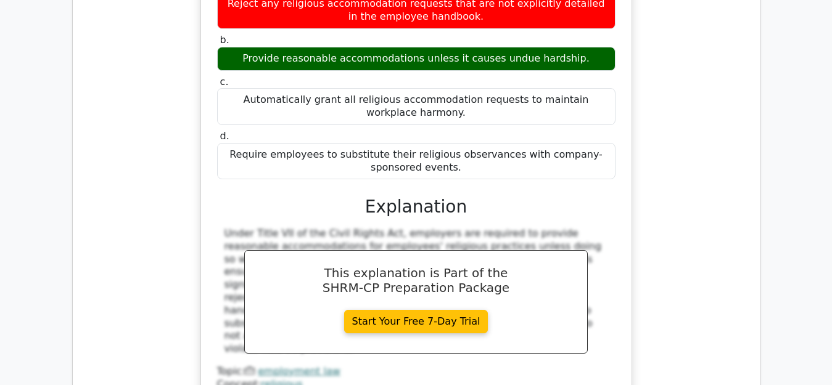
scroll to position [2837, 0]
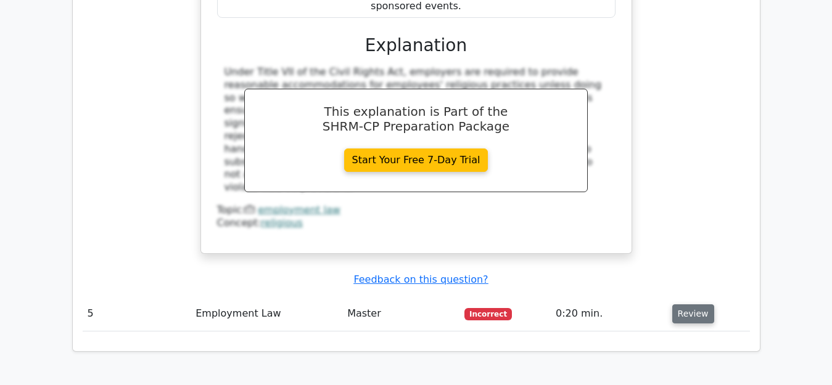
click at [694, 305] on button "Review" at bounding box center [693, 314] width 42 height 19
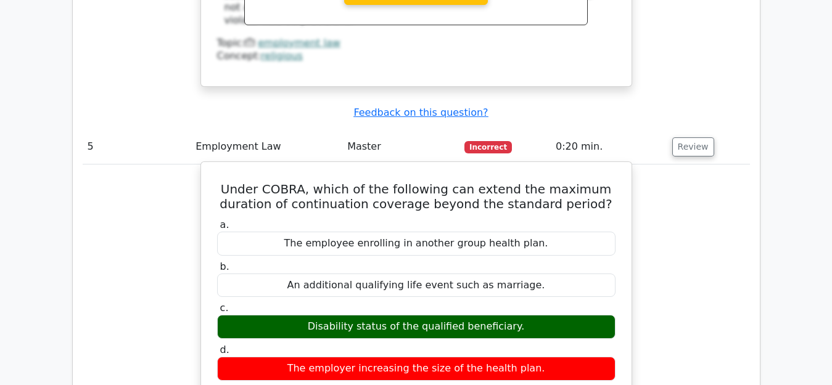
scroll to position [3022, 0]
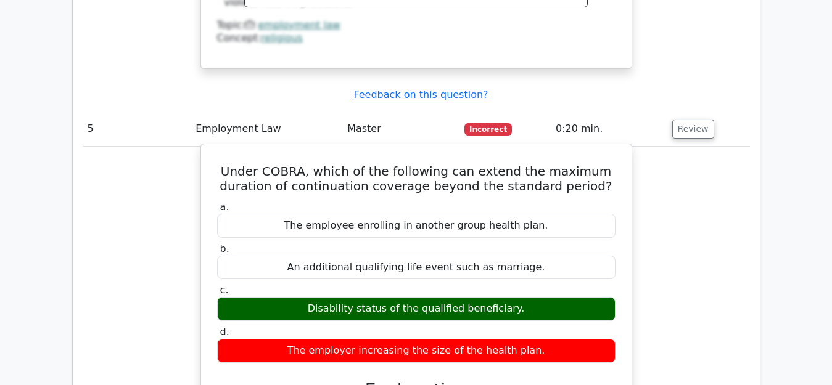
drag, startPoint x: 319, startPoint y: 227, endPoint x: 527, endPoint y: 231, distance: 208.5
click at [527, 297] on div "Disability status of the qualified beneficiary." at bounding box center [416, 309] width 398 height 24
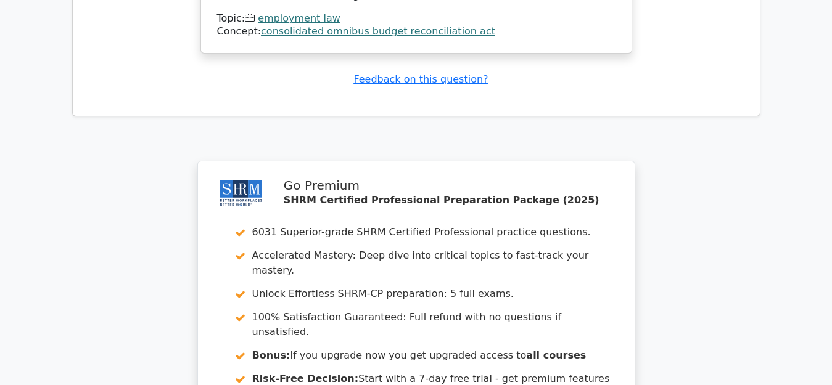
scroll to position [3700, 0]
